Goal: Task Accomplishment & Management: Manage account settings

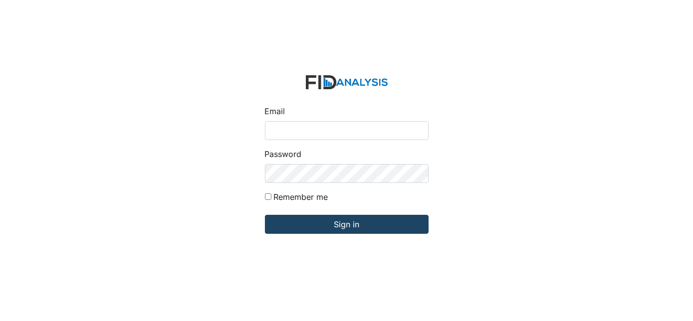
type input "[EMAIL_ADDRESS][DOMAIN_NAME]"
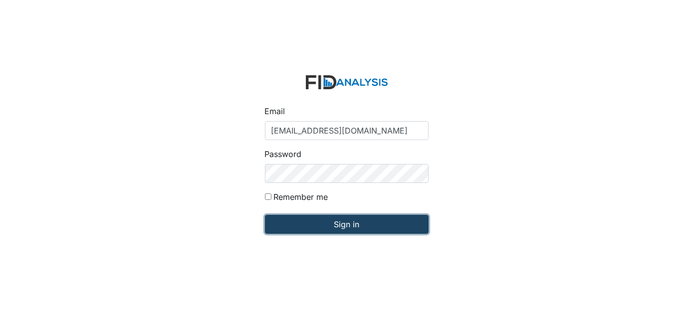
click at [366, 229] on input "Sign in" at bounding box center [347, 224] width 164 height 19
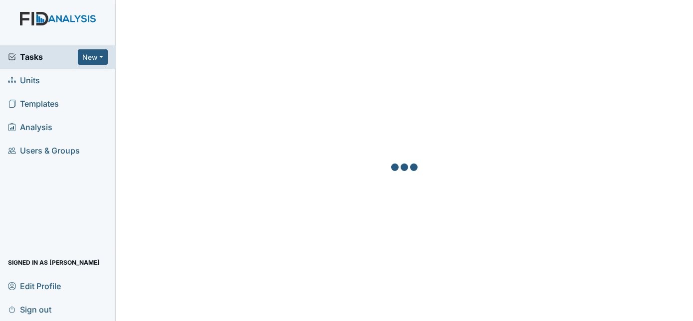
click at [504, 137] on div at bounding box center [405, 168] width 554 height 321
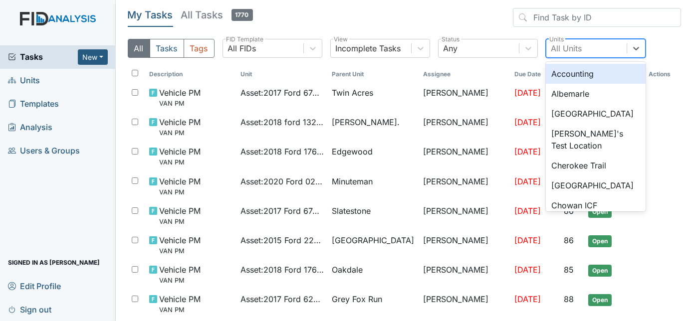
click at [565, 53] on div "All Units" at bounding box center [566, 48] width 31 height 12
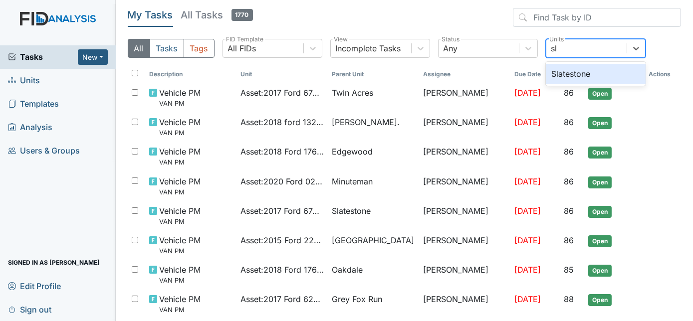
type input "sla"
click at [612, 75] on div "Slatestone" at bounding box center [596, 74] width 100 height 20
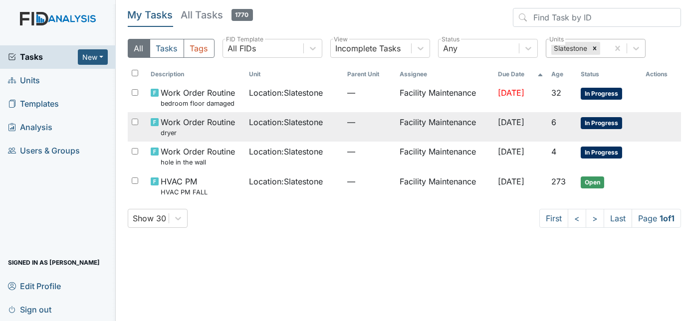
click at [236, 138] on td "Work Order Routine dryer" at bounding box center [196, 126] width 98 height 29
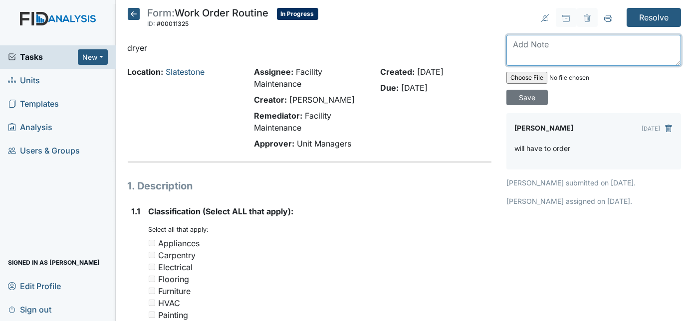
click at [549, 39] on textarea at bounding box center [594, 50] width 175 height 31
type textarea "dryer replaced"
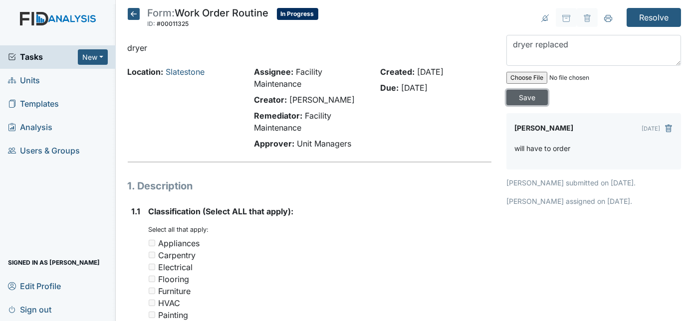
click at [548, 90] on input "Save" at bounding box center [527, 97] width 41 height 15
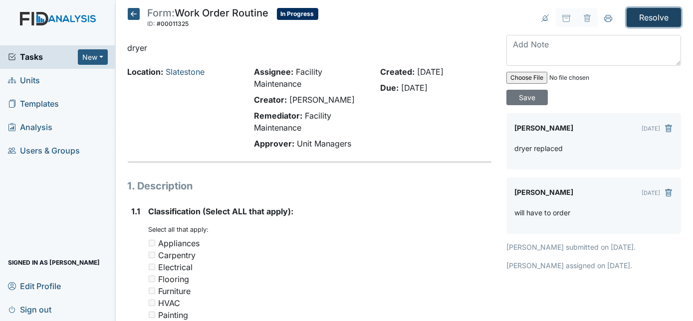
click at [647, 15] on input "Resolve" at bounding box center [654, 17] width 54 height 19
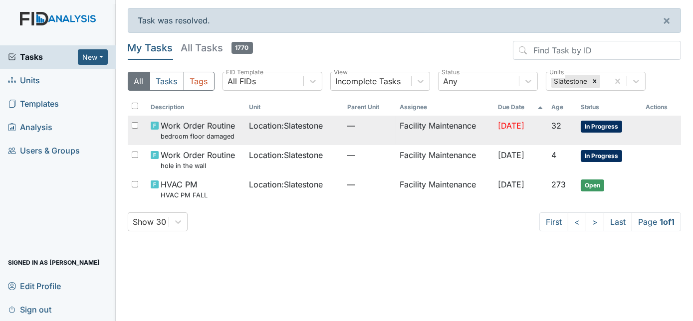
click at [426, 136] on td "Facility Maintenance" at bounding box center [445, 130] width 98 height 29
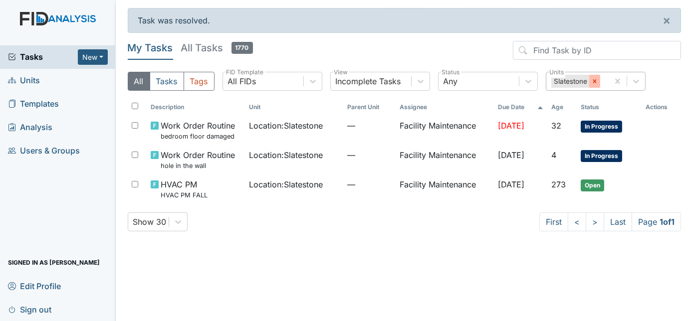
click at [595, 81] on icon at bounding box center [594, 81] width 7 height 7
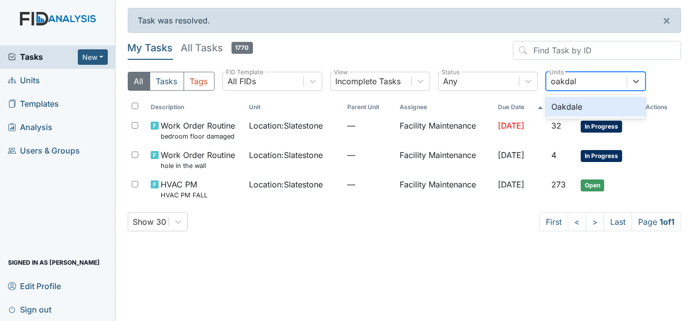
type input "oakdale"
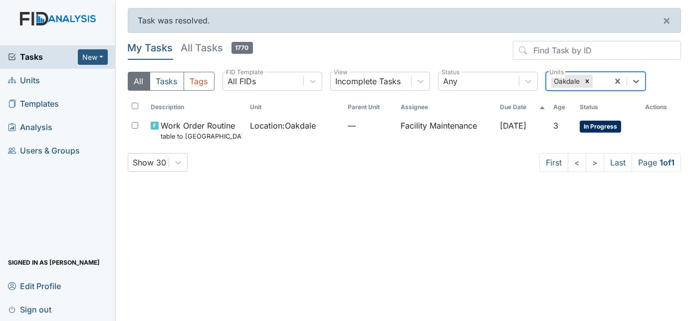
click at [609, 81] on div "Oakdale" at bounding box center [577, 81] width 62 height 18
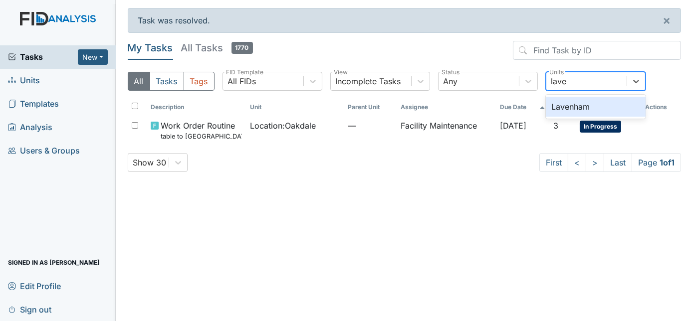
type input "[PERSON_NAME]"
click at [611, 103] on div "Lavenham" at bounding box center [596, 107] width 100 height 20
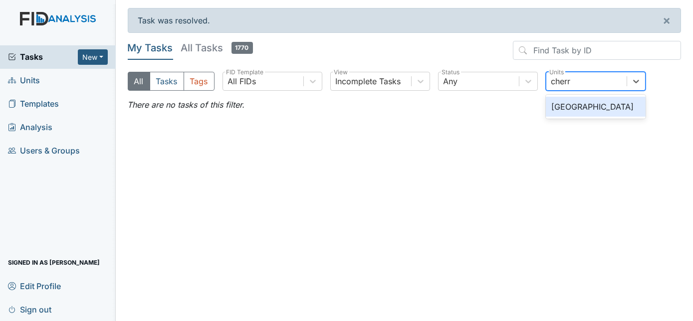
type input "cherry"
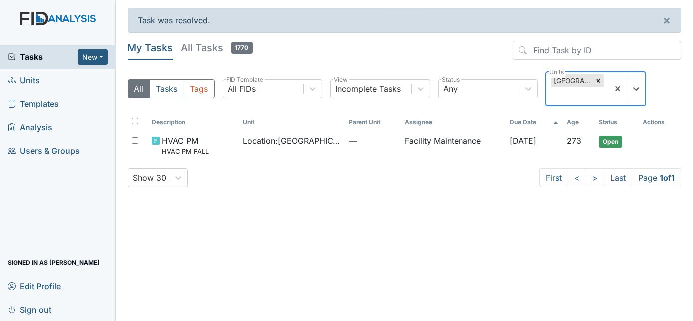
click at [615, 91] on div "All Tasks Tags All FIDs FID Template Incomplete Tasks View Any Status option Ch…" at bounding box center [405, 93] width 554 height 42
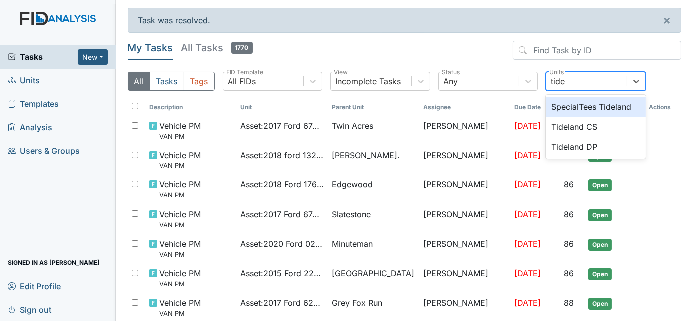
type input "tidel"
click at [609, 146] on div "Tideland DP" at bounding box center [596, 147] width 100 height 20
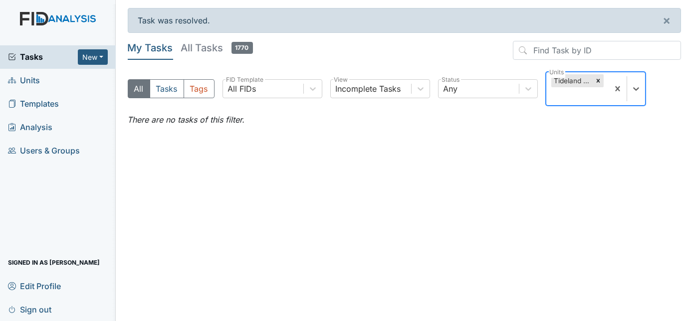
click at [609, 89] on div "Tideland DP" at bounding box center [577, 88] width 62 height 33
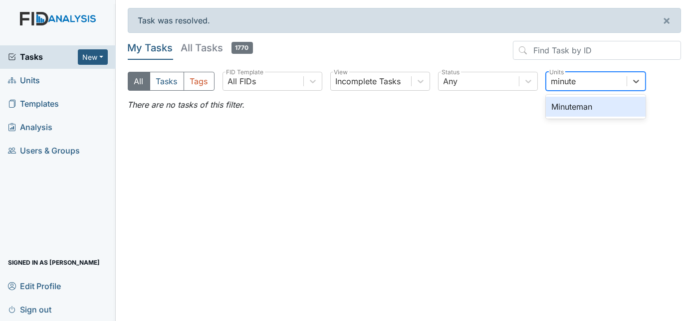
type input "minutem"
click at [615, 106] on div "Minuteman" at bounding box center [596, 107] width 100 height 20
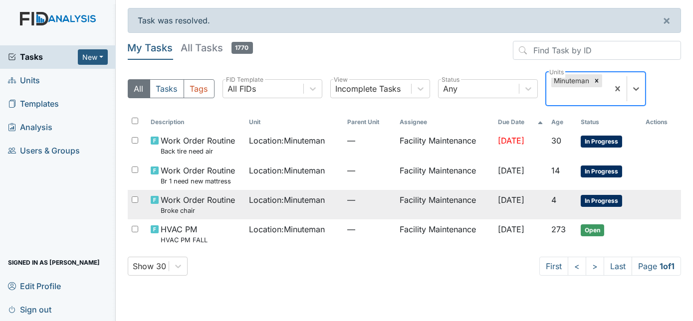
click at [439, 193] on td "Facility Maintenance" at bounding box center [445, 204] width 98 height 29
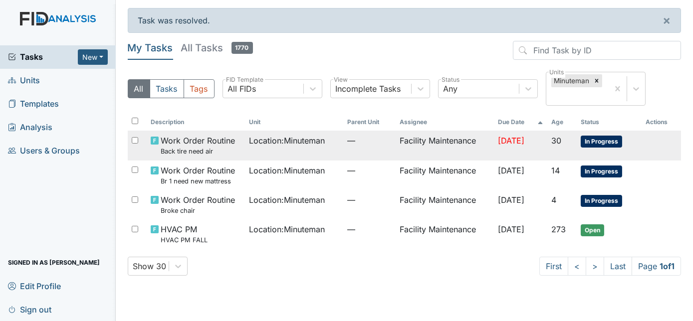
click at [456, 146] on td "Facility Maintenance" at bounding box center [445, 145] width 98 height 29
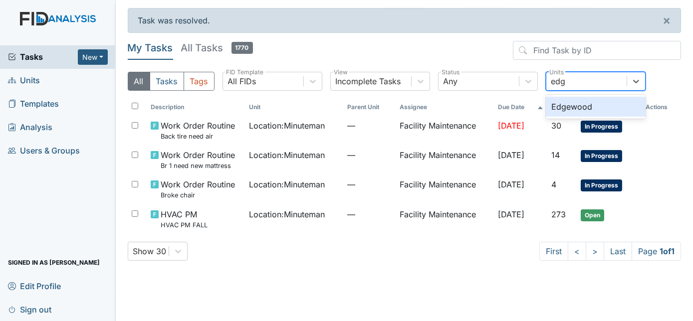
type input "edge"
click at [613, 103] on div "Edgewood" at bounding box center [596, 107] width 100 height 20
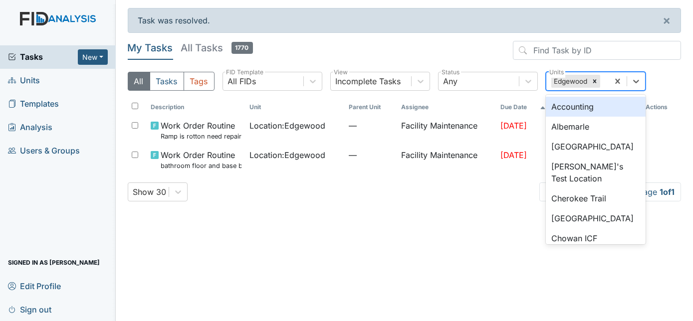
click at [609, 81] on div "Edgewood" at bounding box center [577, 81] width 62 height 18
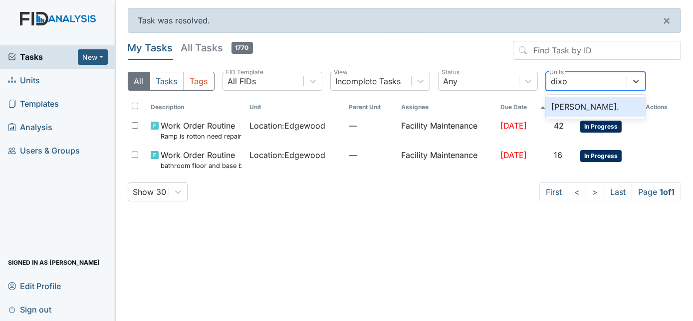
type input "dixon"
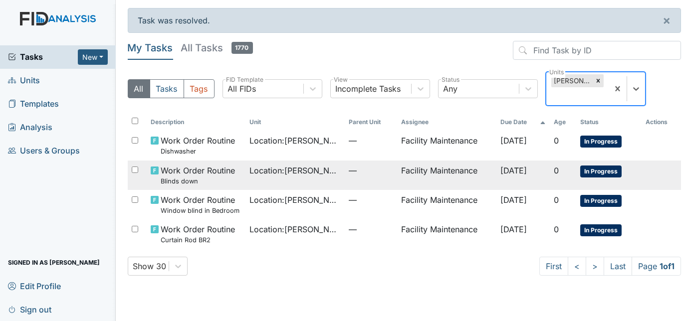
click at [349, 165] on span "—" at bounding box center [371, 171] width 45 height 12
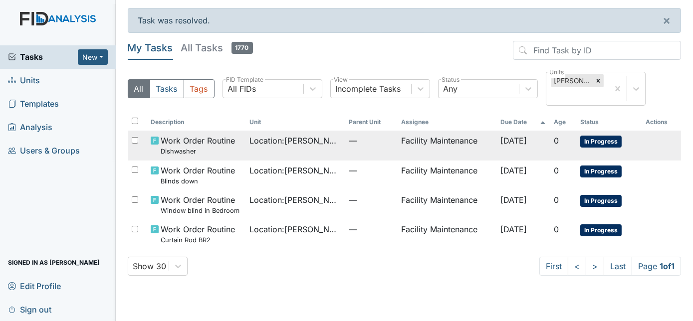
click at [360, 135] on span "—" at bounding box center [371, 141] width 45 height 12
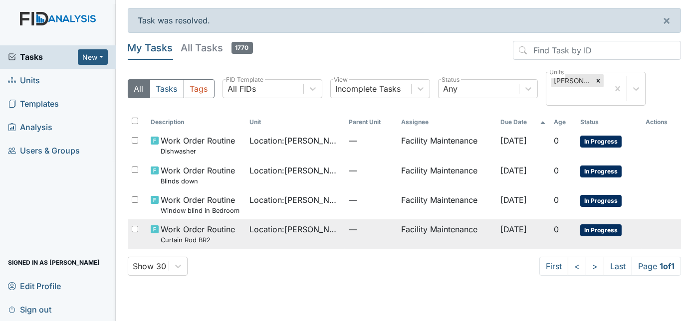
click at [360, 224] on span "—" at bounding box center [371, 230] width 45 height 12
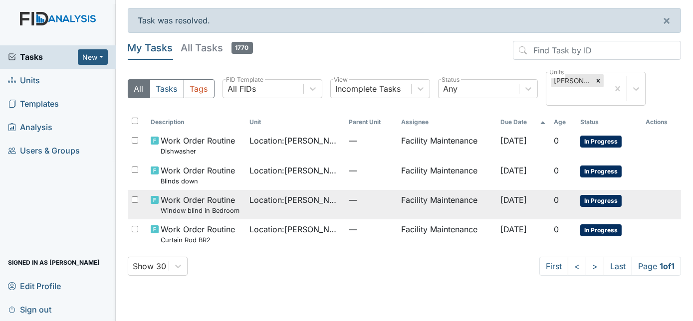
click at [262, 196] on td "Location : Dixon Rd." at bounding box center [295, 204] width 99 height 29
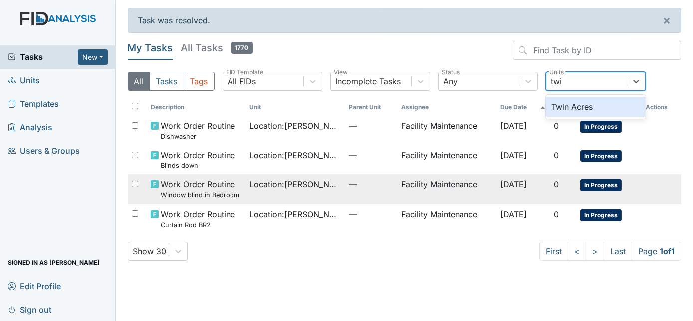
type input "twin"
click at [595, 108] on div "Twin Acres" at bounding box center [596, 107] width 100 height 20
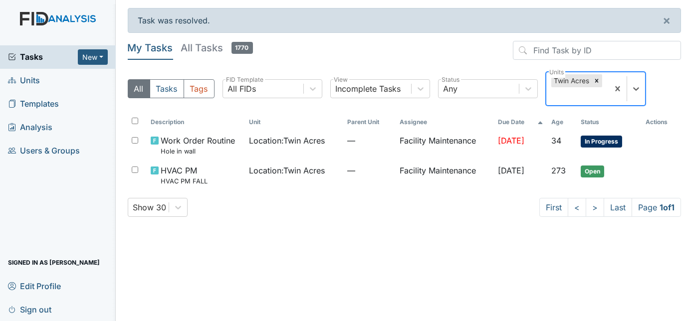
click at [609, 89] on div "Twin Acres" at bounding box center [577, 88] width 62 height 33
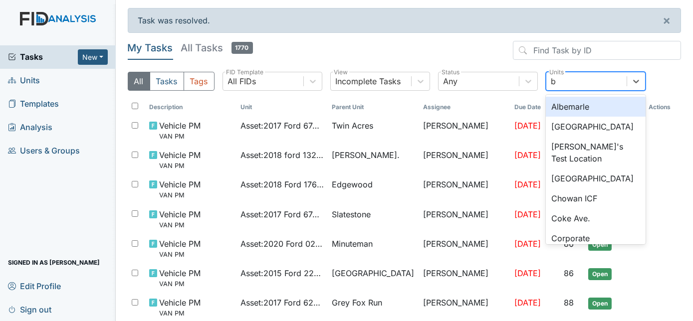
type input "be"
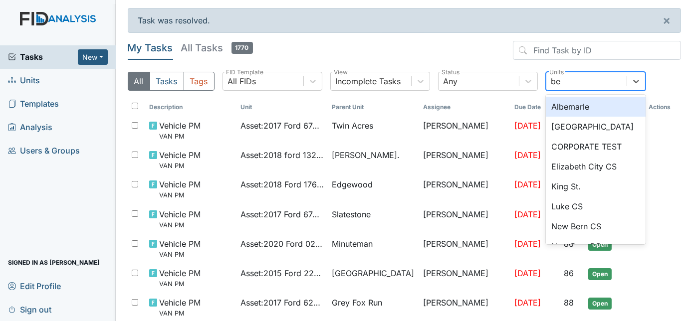
click at [613, 128] on div "Beaufort Heights" at bounding box center [596, 127] width 100 height 20
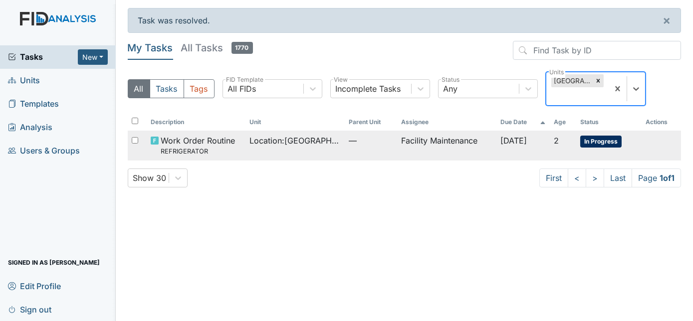
click at [527, 144] on span "Oct 22, 2025" at bounding box center [514, 141] width 26 height 10
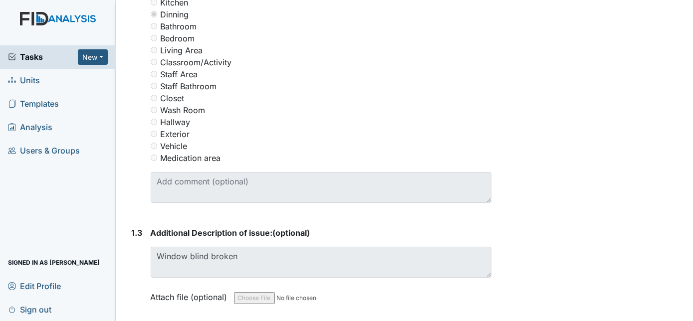
scroll to position [495, 0]
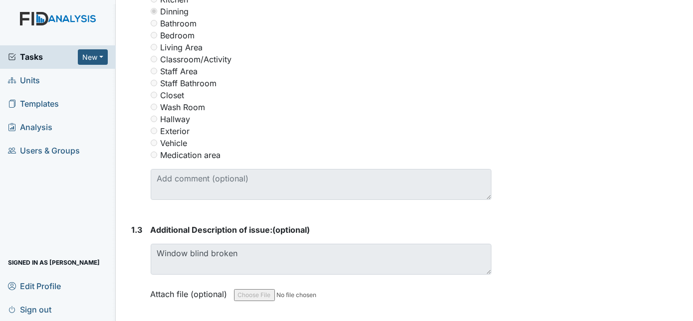
click at [531, 103] on div "Resolve Archive Task × Are you sure you want to archive this task? It will appe…" at bounding box center [594, 49] width 190 height 1072
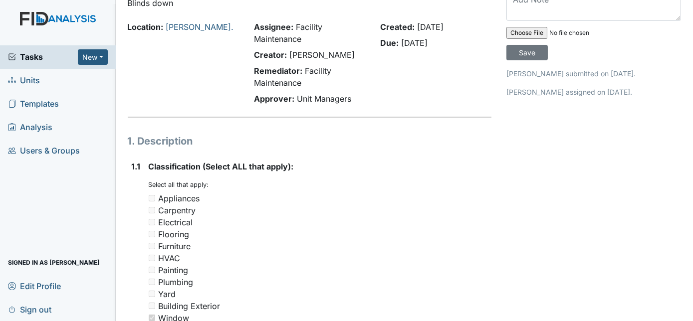
scroll to position [0, 0]
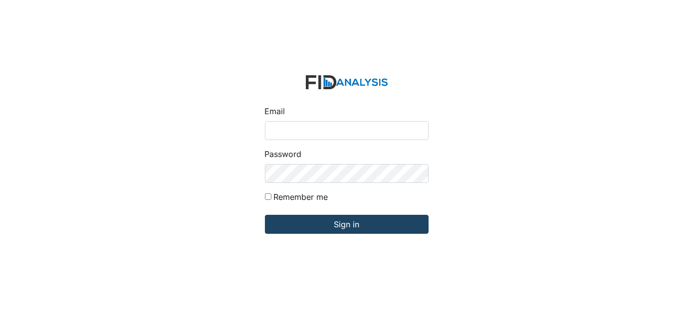
type input "[EMAIL_ADDRESS][DOMAIN_NAME]"
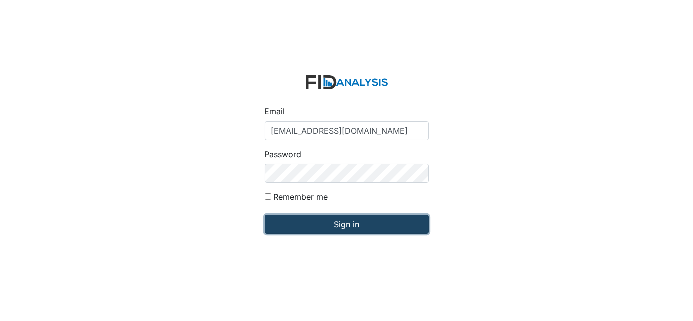
click at [338, 226] on input "Sign in" at bounding box center [347, 224] width 164 height 19
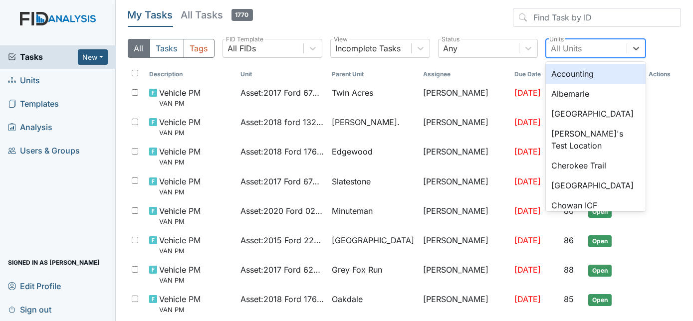
click at [592, 47] on div "All Units" at bounding box center [586, 48] width 80 height 18
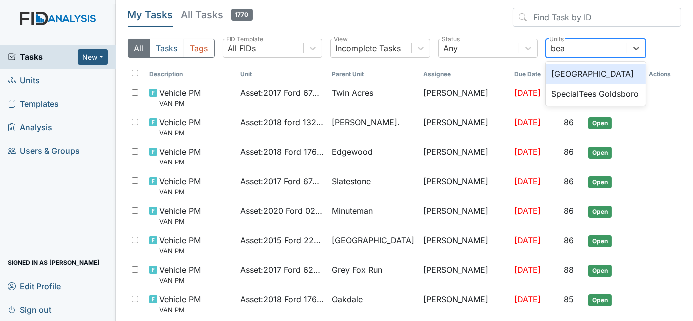
type input "beau"
click at [615, 70] on div "[GEOGRAPHIC_DATA]" at bounding box center [596, 74] width 100 height 20
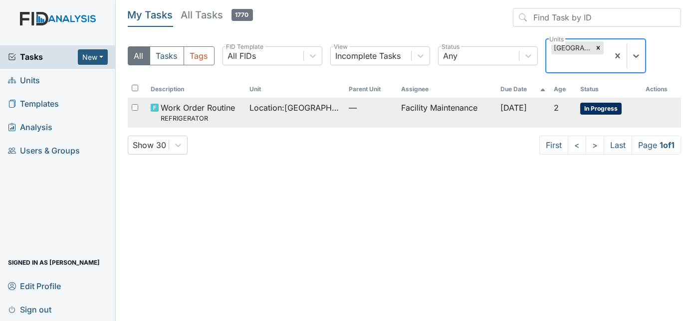
click at [432, 106] on td "Facility Maintenance" at bounding box center [446, 112] width 99 height 29
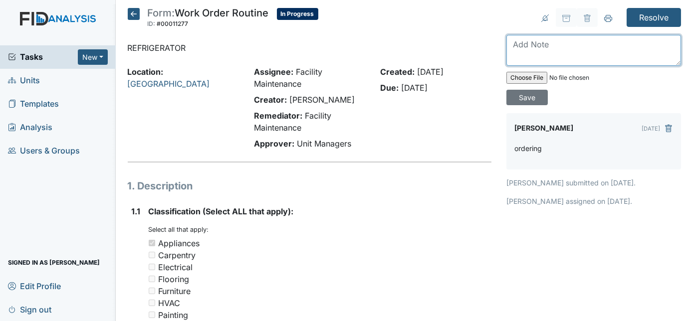
click at [569, 49] on textarea at bounding box center [594, 50] width 175 height 31
type textarea "replaced installed"
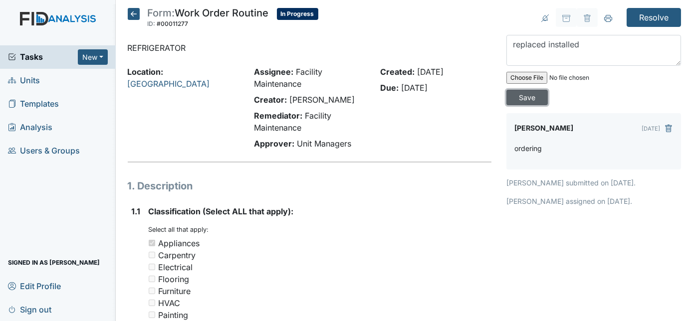
click at [548, 90] on input "Save" at bounding box center [527, 97] width 41 height 15
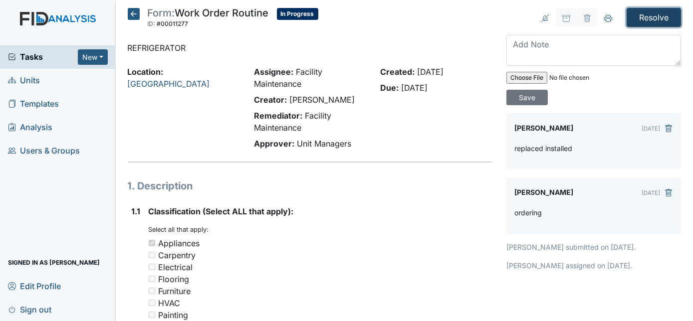
click at [632, 14] on input "Resolve" at bounding box center [654, 17] width 54 height 19
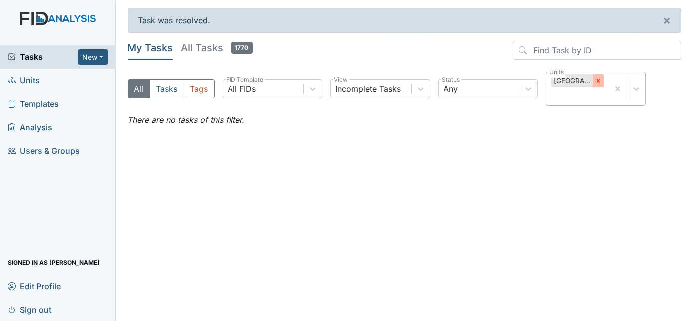
click at [596, 81] on icon at bounding box center [598, 80] width 7 height 7
